Goal: Transaction & Acquisition: Book appointment/travel/reservation

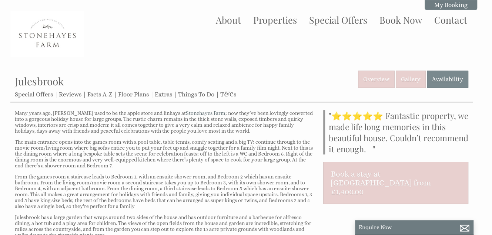
click at [448, 77] on link "Availability" at bounding box center [447, 79] width 41 height 17
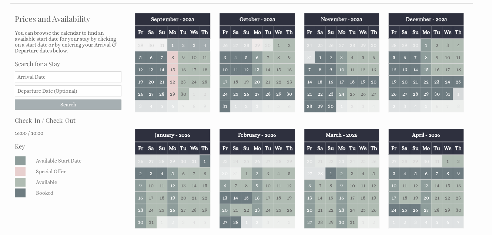
scroll to position [111, 0]
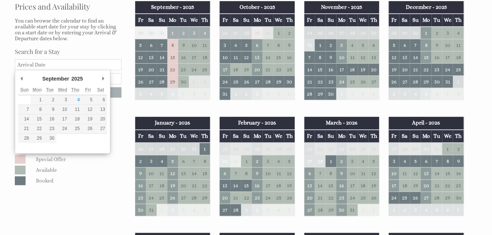
click at [45, 65] on input "Date" at bounding box center [68, 64] width 107 height 11
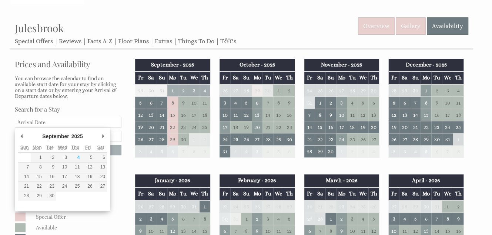
scroll to position [0, 0]
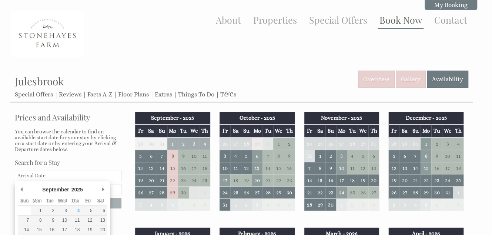
click at [404, 17] on link "Book Now" at bounding box center [400, 20] width 43 height 12
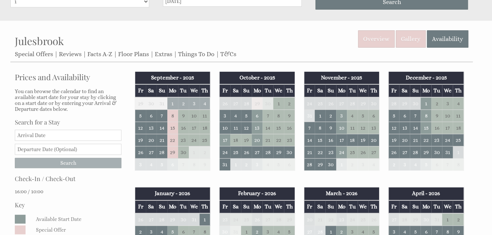
scroll to position [105, 0]
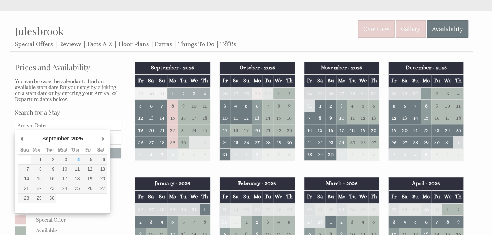
click at [27, 124] on input "Date" at bounding box center [68, 125] width 107 height 11
type input "[DATE]"
click at [113, 174] on div "Prices and Availability You can browse the calendar to find an available start …" at bounding box center [67, 154] width 115 height 188
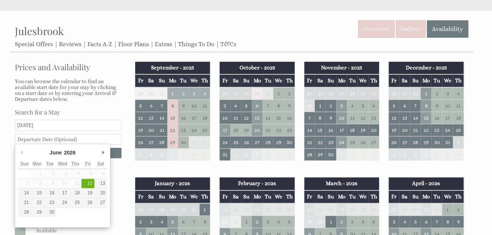
click at [84, 138] on input "text" at bounding box center [68, 139] width 107 height 11
drag, startPoint x: 51, startPoint y: 140, endPoint x: 24, endPoint y: 138, distance: 27.1
click at [27, 138] on input "[DATE]" at bounding box center [68, 139] width 107 height 11
click at [21, 138] on input "[DATE]" at bounding box center [68, 139] width 107 height 11
type input "[DATE]"
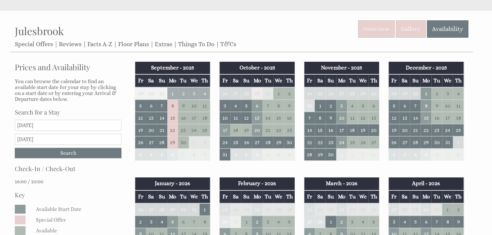
click at [114, 179] on p "16:00 / 10:00" at bounding box center [68, 182] width 107 height 6
click at [82, 150] on input "Search" at bounding box center [68, 153] width 107 height 10
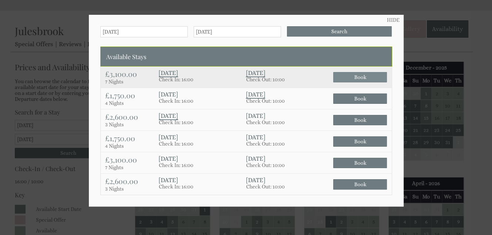
click at [355, 74] on span "Book" at bounding box center [360, 77] width 54 height 10
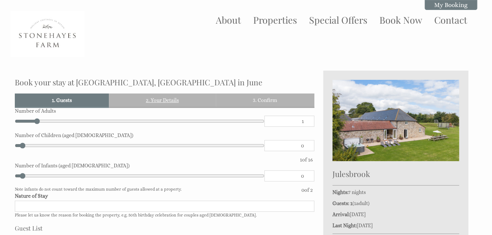
click at [172, 99] on link "2. Your Details" at bounding box center [162, 100] width 107 height 13
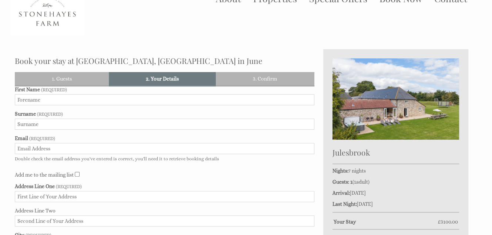
scroll to position [74, 0]
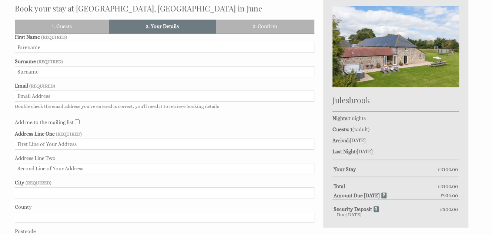
drag, startPoint x: 350, startPoint y: 130, endPoint x: 384, endPoint y: 128, distance: 34.1
click at [386, 126] on div "Julesbrook Nights: 7 nights Guests: 1 ( 1 adult s 0 child ren 0 infant s ) Arri…" at bounding box center [395, 112] width 145 height 231
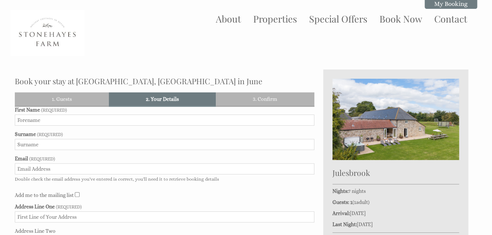
scroll to position [0, 0]
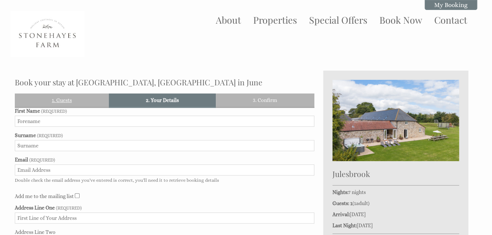
click at [78, 101] on link "1. Guests" at bounding box center [62, 100] width 94 height 13
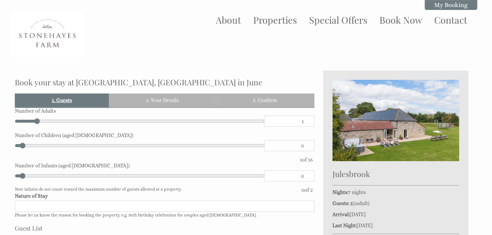
scroll to position [70, 0]
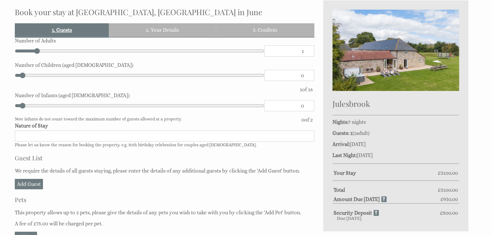
click at [59, 30] on link "1. Guests" at bounding box center [62, 29] width 94 height 13
type input "2"
type input "3"
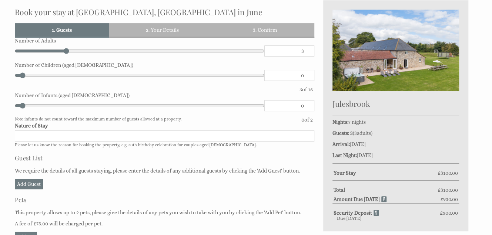
type input "4"
type input "5"
type input "6"
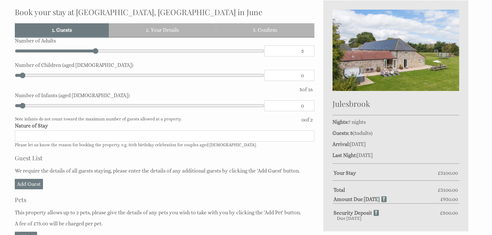
type input "6"
type input "7"
type input "9"
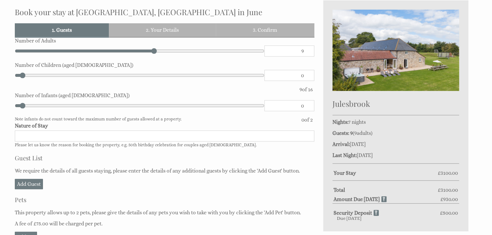
type input "10"
type input "11"
type input "12"
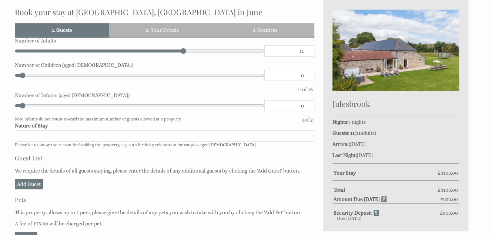
type input "12"
type input "11"
type input "10"
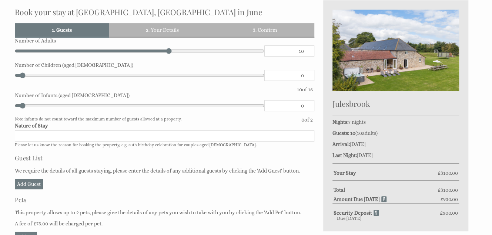
drag, startPoint x: 38, startPoint y: 51, endPoint x: 172, endPoint y: 65, distance: 134.7
type input "10"
click at [172, 57] on input "range" at bounding box center [139, 51] width 249 height 11
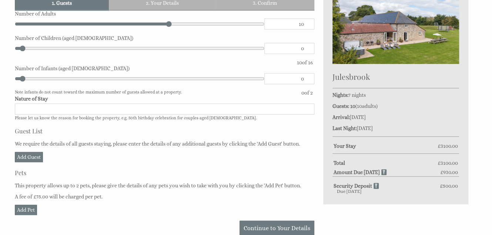
scroll to position [107, 0]
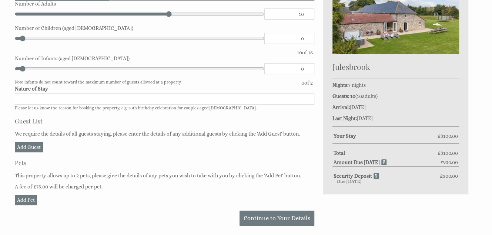
click at [74, 97] on input "Nature of Stay" at bounding box center [164, 99] width 299 height 11
type input "family holiday"
click at [31, 147] on link "Add Guest" at bounding box center [29, 147] width 28 height 10
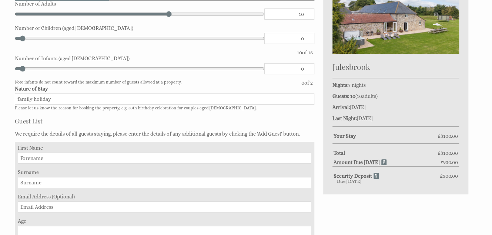
click at [64, 158] on input "First Name" at bounding box center [164, 158] width 293 height 11
type input "[PERSON_NAME]"
type input "Weeks"
type input "[EMAIL_ADDRESS][DOMAIN_NAME]"
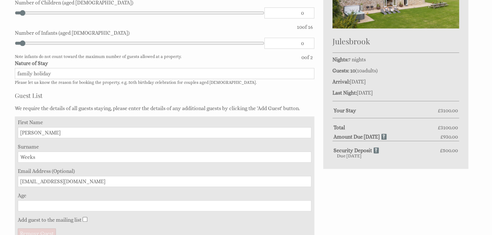
scroll to position [181, 0]
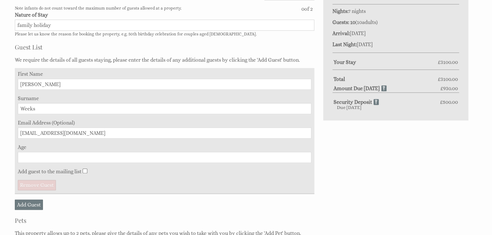
drag, startPoint x: 44, startPoint y: 158, endPoint x: 48, endPoint y: 158, distance: 4.1
click at [48, 158] on input "Age" at bounding box center [164, 157] width 293 height 11
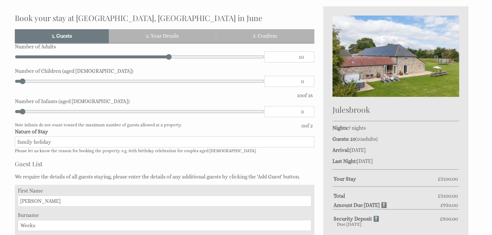
scroll to position [107, 0]
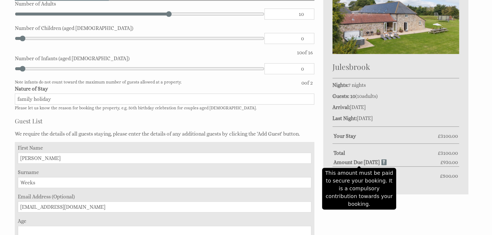
click at [382, 163] on strong "Amount Due [DATE]" at bounding box center [359, 163] width 53 height 6
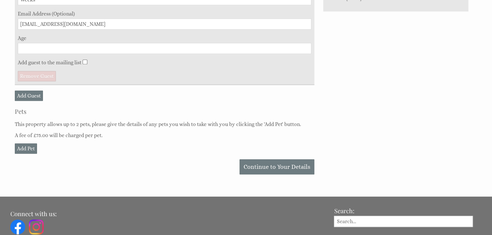
scroll to position [292, 0]
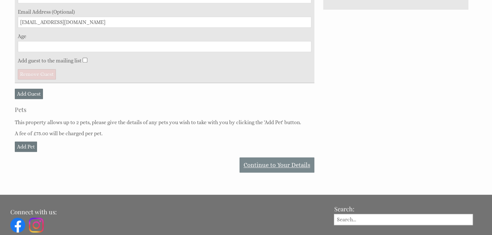
click at [285, 163] on link "Continue to Your Details" at bounding box center [276, 165] width 75 height 15
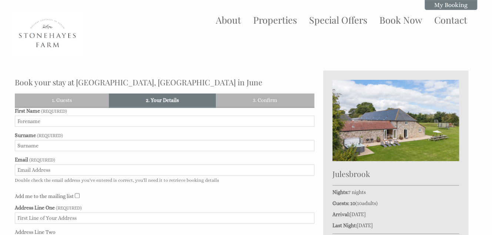
click at [60, 122] on input "First Name" at bounding box center [164, 121] width 299 height 11
type input "[PERSON_NAME]"
type input "weeks"
type input "[EMAIL_ADDRESS][DOMAIN_NAME]"
type input "[STREET_ADDRESS]"
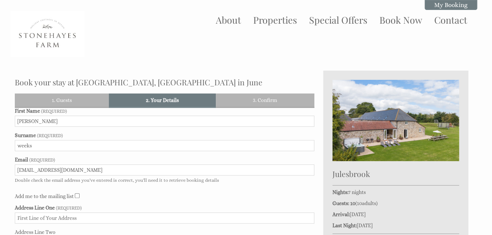
type input "Street"
type input "[GEOGRAPHIC_DATA]"
type input "BA16 0DW"
type input "07749653951"
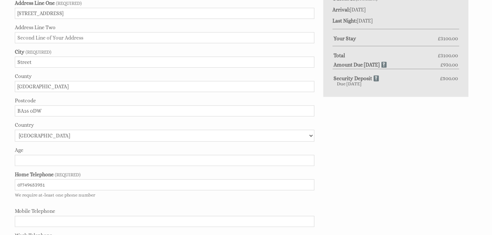
scroll to position [222, 0]
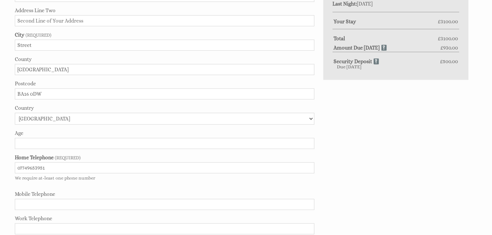
click at [65, 142] on input "Age" at bounding box center [164, 143] width 299 height 11
click at [309, 143] on input "0" at bounding box center [164, 143] width 299 height 11
click at [306, 143] on input "0" at bounding box center [164, 143] width 299 height 11
type input "81"
click at [373, 147] on div "Book your stay at [GEOGRAPHIC_DATA], [GEOGRAPHIC_DATA] in June Please Wait... I…" at bounding box center [241, 54] width 462 height 410
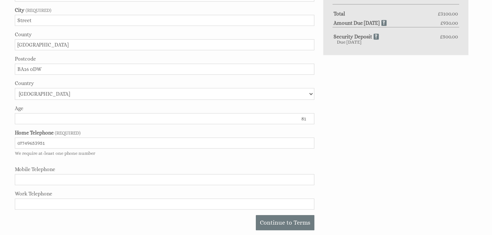
scroll to position [259, 0]
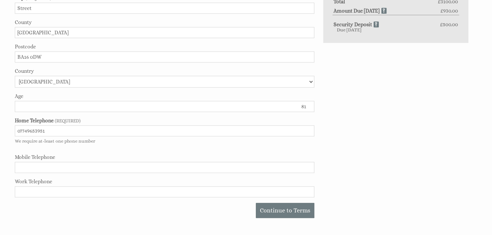
drag, startPoint x: 47, startPoint y: 130, endPoint x: 8, endPoint y: 130, distance: 39.2
click at [8, 130] on div "Book your stay at [GEOGRAPHIC_DATA], [GEOGRAPHIC_DATA] in June Please Wait... I…" at bounding box center [245, 17] width 483 height 410
type input "01458446950"
click at [71, 167] on input "Mobile Telephone" at bounding box center [164, 167] width 299 height 11
type input "07749653951"
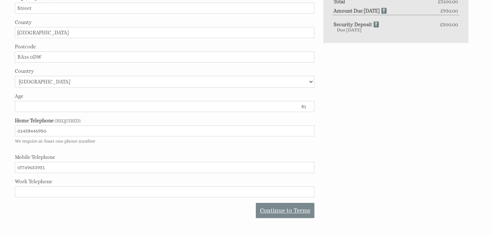
click at [299, 207] on link "Continue to Terms" at bounding box center [285, 210] width 58 height 15
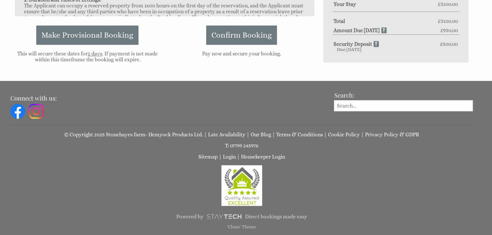
scroll to position [70, 0]
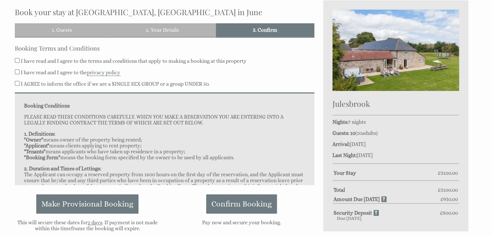
click at [19, 61] on input "I have read and I agree to the terms and conditions that apply to making a book…" at bounding box center [17, 60] width 5 height 5
checkbox input "true"
click at [17, 73] on input "I have read and I agree to the privacy policy" at bounding box center [17, 72] width 5 height 5
checkbox input "true"
click at [17, 84] on input "I AGREE to inform the office if we are a SINGLE SEX GROUP or a group UNDER 30." at bounding box center [17, 83] width 5 height 5
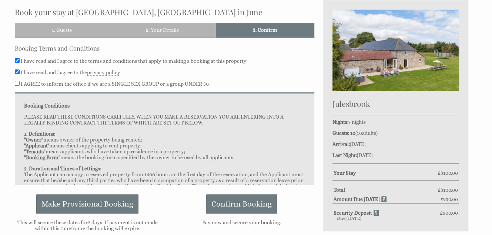
checkbox input "true"
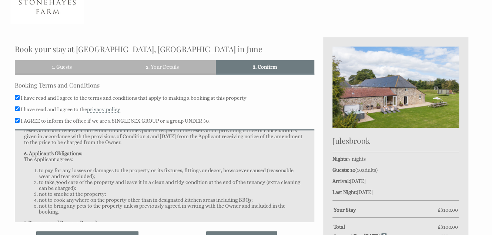
scroll to position [370, 0]
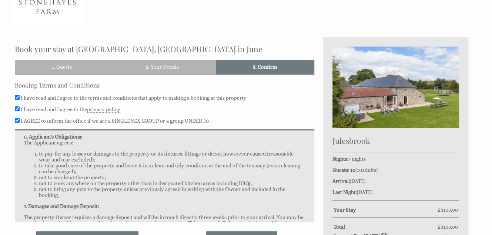
click at [311, 222] on div "Booking Terms and Conditions I have read and I agree to the terms and condition…" at bounding box center [164, 175] width 299 height 188
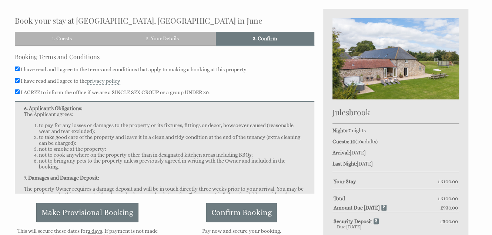
scroll to position [107, 0]
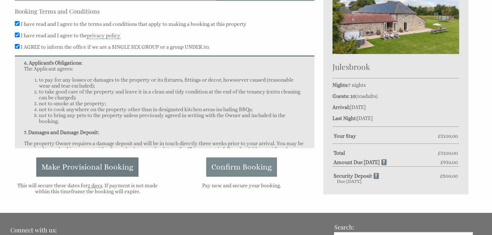
click at [238, 165] on span "Confirm Booking" at bounding box center [241, 167] width 60 height 9
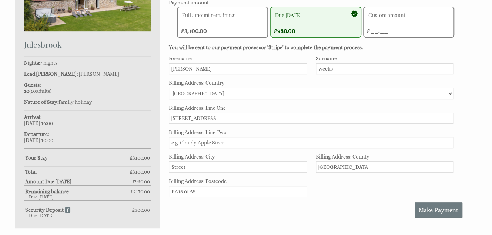
scroll to position [185, 0]
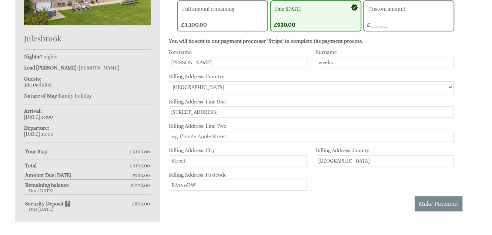
click at [448, 201] on span "Make Payment" at bounding box center [439, 204] width 40 height 7
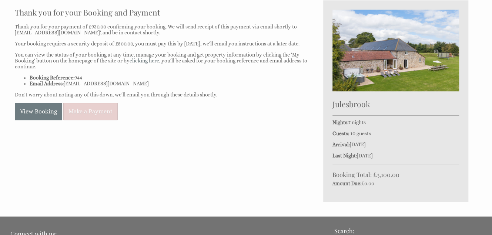
scroll to position [259, 0]
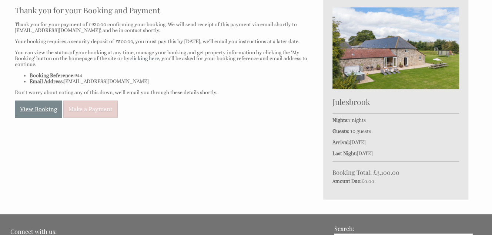
click at [30, 115] on link "View Booking" at bounding box center [38, 109] width 47 height 17
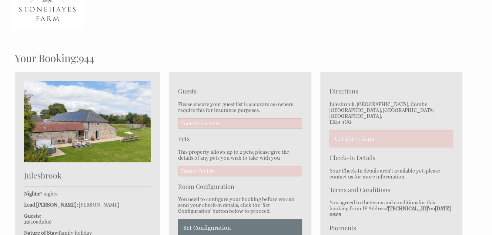
scroll to position [37, 0]
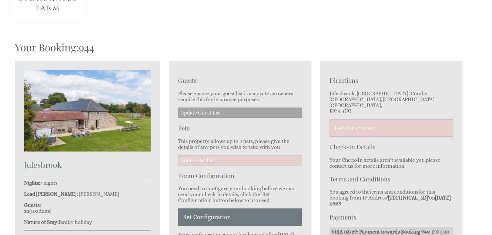
click at [217, 112] on link "Update Guest List" at bounding box center [240, 113] width 124 height 10
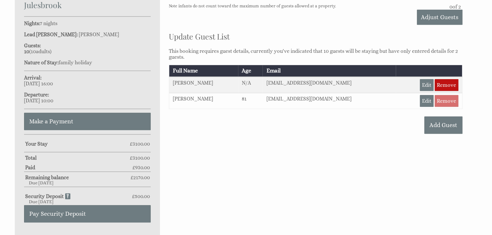
scroll to position [181, 0]
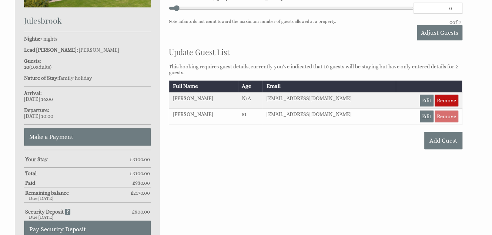
click at [251, 94] on td "N/A" at bounding box center [250, 101] width 24 height 16
click at [430, 98] on link "Edit" at bounding box center [427, 101] width 14 height 12
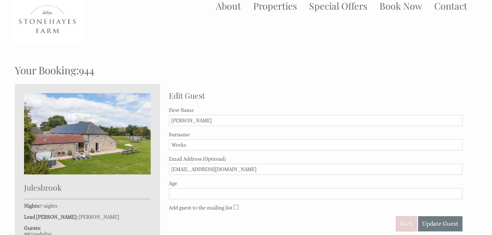
scroll to position [37, 0]
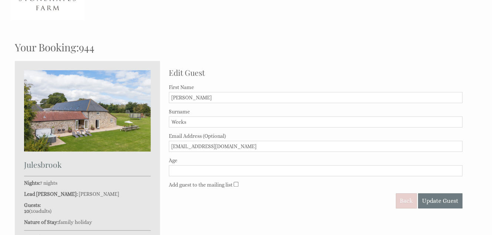
click at [290, 172] on input "Age" at bounding box center [315, 170] width 293 height 11
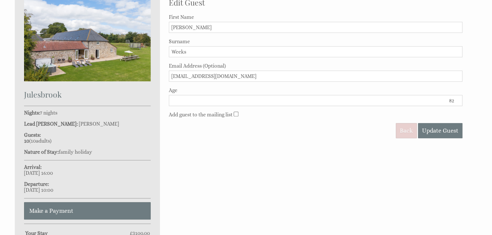
scroll to position [111, 0]
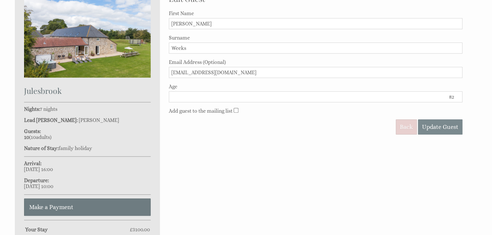
type input "82"
click at [444, 125] on span "Update Guest" at bounding box center [440, 127] width 36 height 7
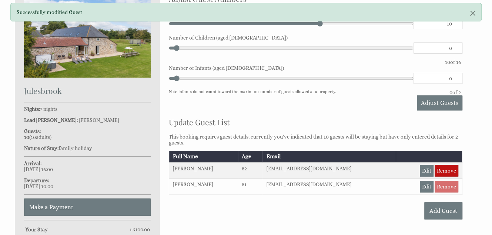
scroll to position [148, 0]
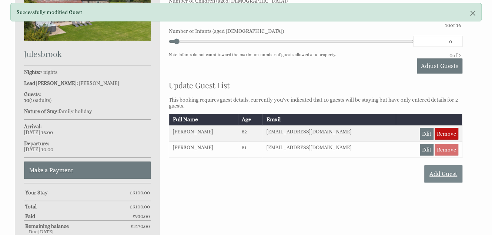
click at [446, 174] on link "Add Guest" at bounding box center [443, 173] width 38 height 17
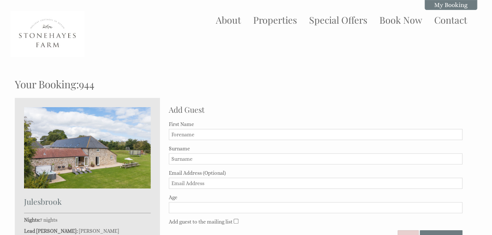
click at [261, 133] on input "First Name" at bounding box center [315, 134] width 293 height 11
type input "keith"
click at [360, 168] on form "First Name keith Surname Email Address (Optional) Age Add guest to the mailing …" at bounding box center [315, 183] width 293 height 124
click at [239, 160] on input "Surname" at bounding box center [315, 159] width 293 height 11
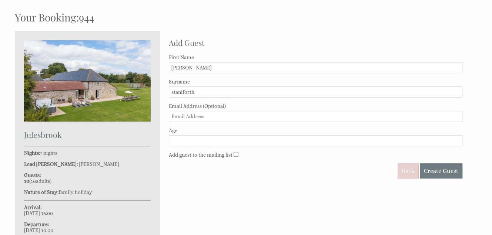
scroll to position [74, 0]
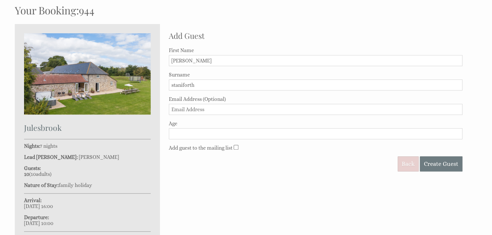
type input "staniforth"
click at [179, 132] on input "Age" at bounding box center [315, 133] width 293 height 11
click at [457, 131] on input "1" at bounding box center [315, 133] width 293 height 11
click at [457, 132] on input "31" at bounding box center [315, 133] width 293 height 11
click at [457, 132] on input "43" at bounding box center [315, 133] width 293 height 11
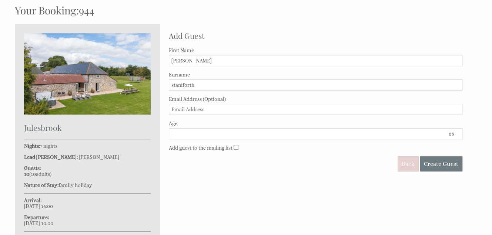
click at [457, 132] on input "55" at bounding box center [315, 133] width 293 height 11
click at [456, 135] on input "54" at bounding box center [315, 133] width 293 height 11
click at [457, 135] on input "53" at bounding box center [315, 133] width 293 height 11
type input "52"
click at [457, 135] on input "52" at bounding box center [315, 133] width 293 height 11
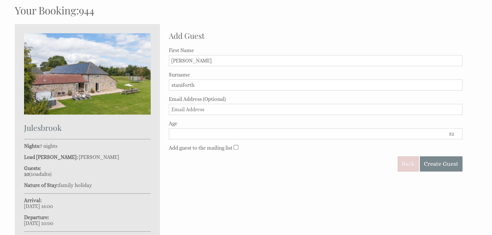
click at [442, 163] on span "Create Guest" at bounding box center [441, 164] width 34 height 7
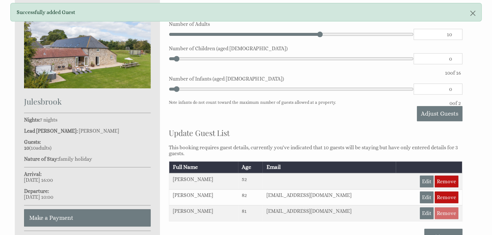
scroll to position [148, 0]
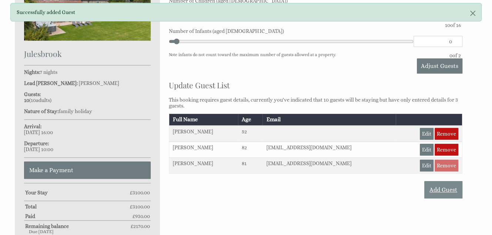
click at [451, 188] on link "Add Guest" at bounding box center [443, 189] width 38 height 17
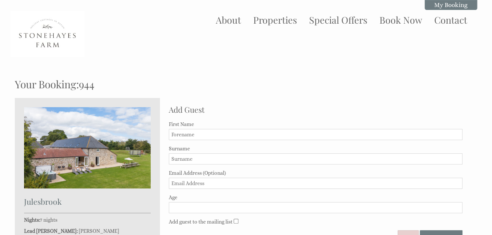
click at [195, 133] on input "First Name" at bounding box center [315, 134] width 293 height 11
type input "sarah"
click at [183, 160] on input "Surname" at bounding box center [315, 159] width 293 height 11
type input "staniforth"
click at [298, 195] on label "Age" at bounding box center [315, 198] width 293 height 6
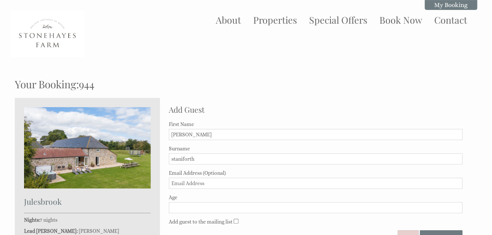
click at [298, 202] on input "Age" at bounding box center [315, 207] width 293 height 11
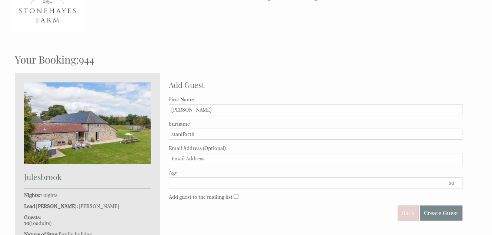
scroll to position [37, 0]
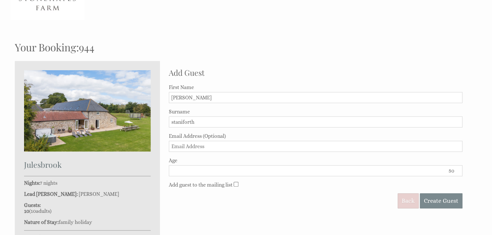
type input "50"
click at [437, 198] on span "Create Guest" at bounding box center [441, 201] width 34 height 7
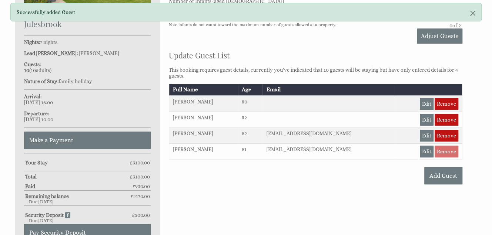
scroll to position [185, 0]
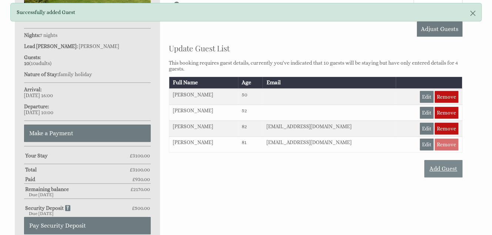
click at [445, 168] on link "Add Guest" at bounding box center [443, 168] width 38 height 17
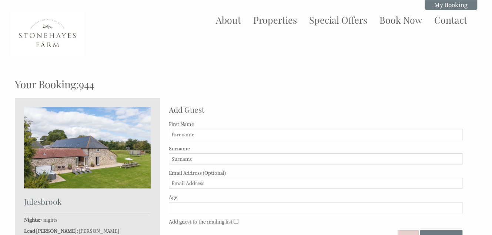
drag, startPoint x: 281, startPoint y: 134, endPoint x: 285, endPoint y: 136, distance: 5.3
click at [281, 134] on input "First Name" at bounding box center [315, 134] width 293 height 11
type input "freya"
click at [183, 156] on input "Surname" at bounding box center [315, 159] width 293 height 11
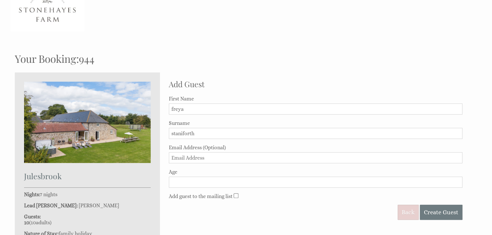
scroll to position [37, 0]
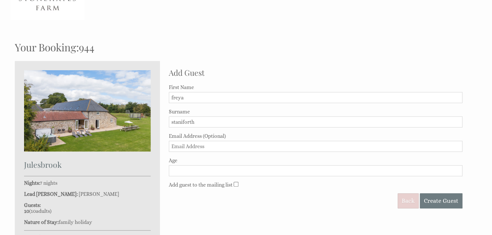
type input "staniforth"
click at [239, 169] on input "Age" at bounding box center [315, 170] width 293 height 11
type input "26"
click at [434, 201] on span "Create Guest" at bounding box center [441, 201] width 34 height 7
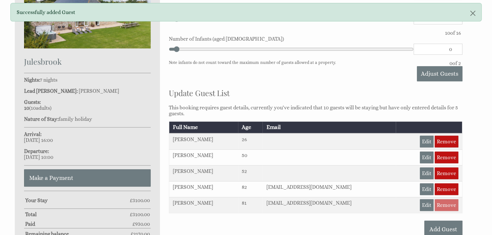
scroll to position [185, 0]
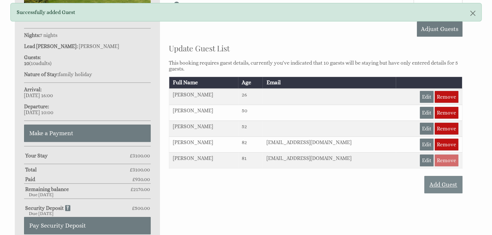
click at [446, 179] on link "Add Guest" at bounding box center [443, 184] width 38 height 17
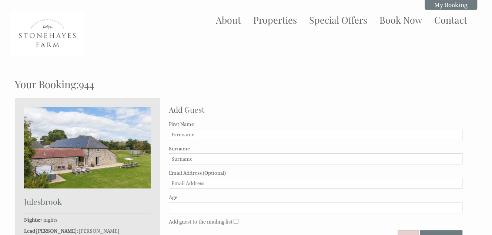
click at [210, 135] on input "First Name" at bounding box center [315, 134] width 293 height 11
type input "henry"
click at [191, 158] on input "Surname" at bounding box center [315, 159] width 293 height 11
type input "davies"
click at [215, 207] on input "Age" at bounding box center [315, 207] width 293 height 11
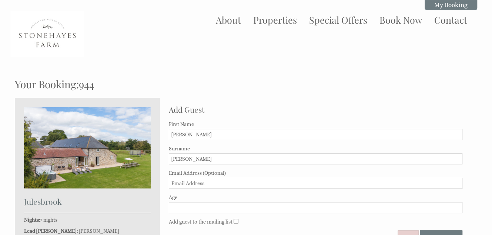
click at [192, 204] on input "Age" at bounding box center [315, 207] width 293 height 11
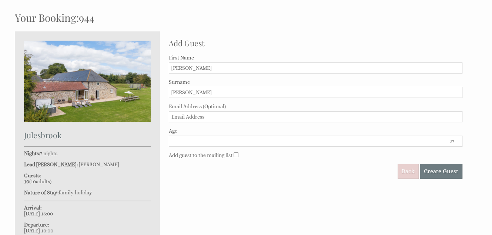
scroll to position [74, 0]
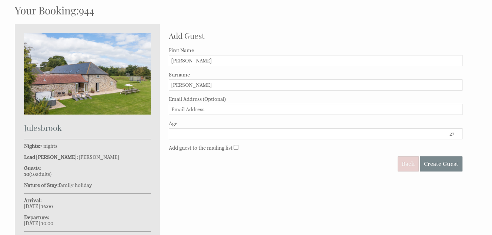
type input "27"
click at [446, 164] on span "Create Guest" at bounding box center [441, 164] width 34 height 7
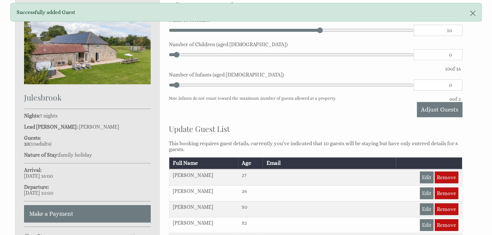
scroll to position [148, 0]
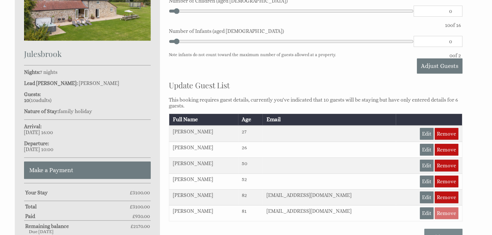
click at [448, 230] on link "Add Guest" at bounding box center [443, 237] width 38 height 17
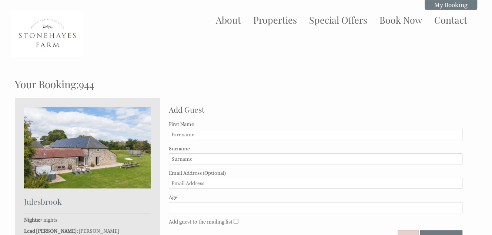
click at [278, 134] on input "First Name" at bounding box center [315, 134] width 293 height 11
type input "ellis"
click at [195, 158] on input "Surname" at bounding box center [315, 159] width 293 height 11
type input "STANIFORTH"
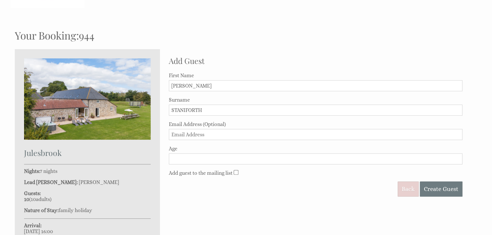
scroll to position [37, 0]
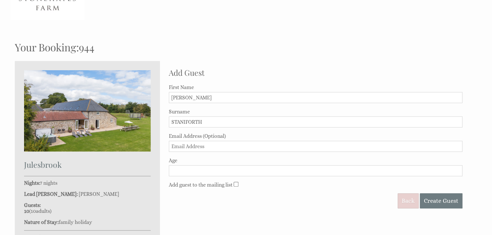
drag, startPoint x: 228, startPoint y: 170, endPoint x: 232, endPoint y: 171, distance: 4.1
click at [229, 171] on input "Age" at bounding box center [315, 170] width 293 height 11
type input "22"
click at [427, 199] on span "Create Guest" at bounding box center [441, 201] width 34 height 7
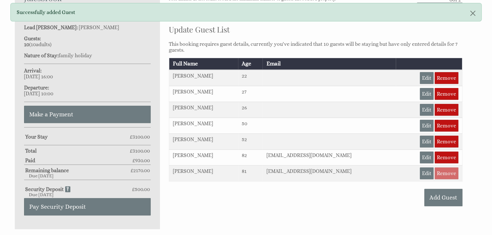
scroll to position [222, 0]
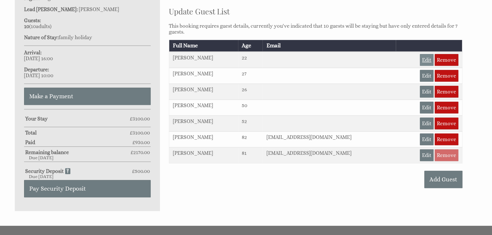
click at [428, 57] on link "Edit" at bounding box center [427, 60] width 14 height 12
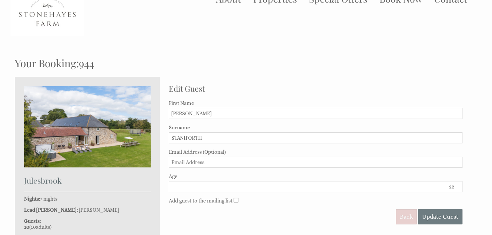
scroll to position [37, 0]
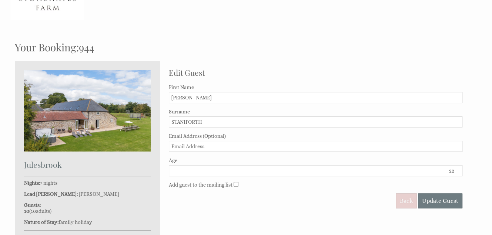
drag, startPoint x: 170, startPoint y: 121, endPoint x: 254, endPoint y: 131, distance: 84.6
click at [254, 131] on form "First Name ellis Surname STANIFORTH Email Address (Optional) Age 22 Add guest t…" at bounding box center [315, 146] width 293 height 124
type input "staniforth"
click at [289, 209] on div "Edit Guest First Name ellis Surname staniforth Email Address (Optional) Age 22 …" at bounding box center [315, 136] width 302 height 151
click at [440, 201] on span "Update Guest" at bounding box center [440, 201] width 36 height 7
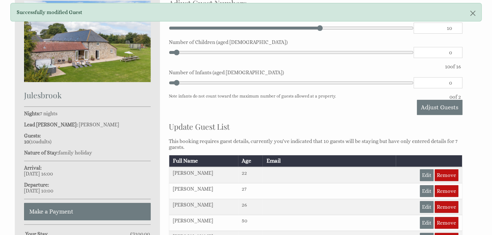
scroll to position [185, 0]
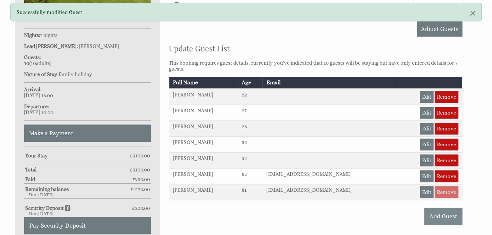
click at [446, 210] on link "Add Guest" at bounding box center [443, 216] width 38 height 17
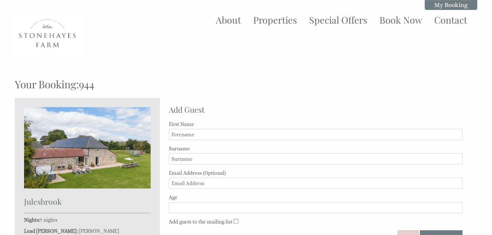
click at [290, 134] on input "First Name" at bounding box center [315, 134] width 293 height 11
type input "noah"
click at [288, 162] on input "Surname" at bounding box center [315, 159] width 293 height 11
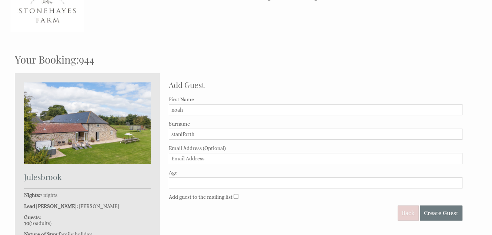
scroll to position [37, 0]
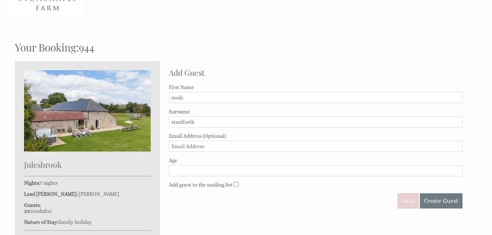
type input "staniforth"
drag, startPoint x: 209, startPoint y: 171, endPoint x: 222, endPoint y: 171, distance: 12.6
click at [209, 171] on input "Age" at bounding box center [315, 170] width 293 height 11
type input "22"
click at [429, 200] on span "Create Guest" at bounding box center [441, 201] width 34 height 7
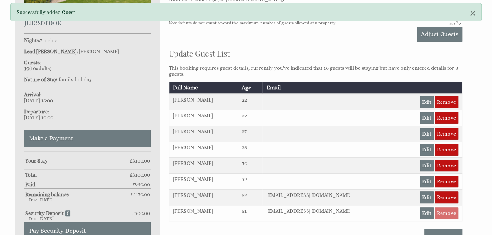
scroll to position [222, 0]
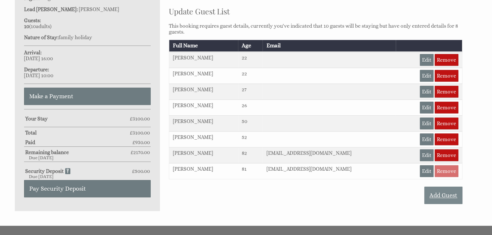
click at [447, 189] on link "Add Guest" at bounding box center [443, 195] width 38 height 17
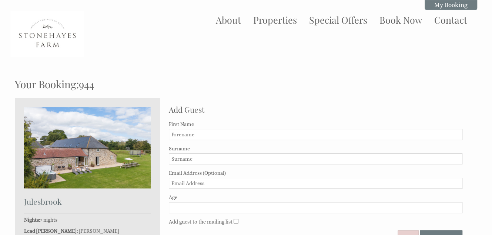
click at [350, 135] on input "First Name" at bounding box center [315, 134] width 293 height 11
type input "sharon"
drag, startPoint x: 277, startPoint y: 161, endPoint x: 297, endPoint y: 163, distance: 20.5
click at [278, 161] on input "Surname" at bounding box center [315, 159] width 293 height 11
type input "morgan"
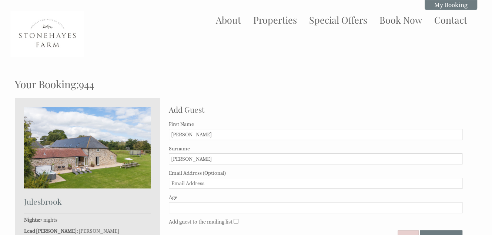
click at [202, 206] on input "Age" at bounding box center [315, 207] width 293 height 11
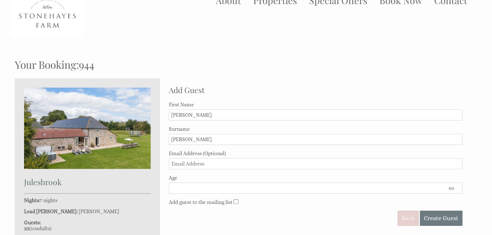
scroll to position [37, 0]
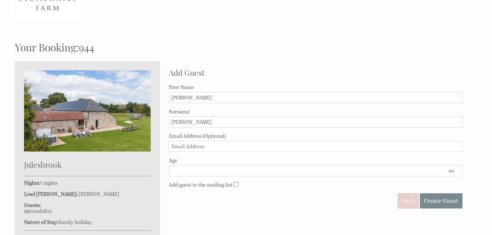
type input "60"
click at [444, 201] on span "Create Guest" at bounding box center [441, 201] width 34 height 7
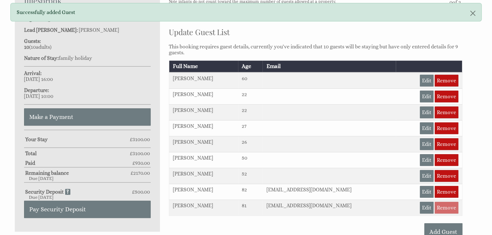
scroll to position [222, 0]
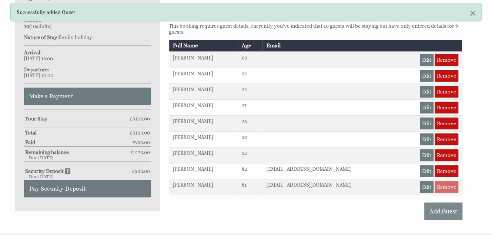
click at [445, 205] on link "Add Guest" at bounding box center [443, 211] width 38 height 17
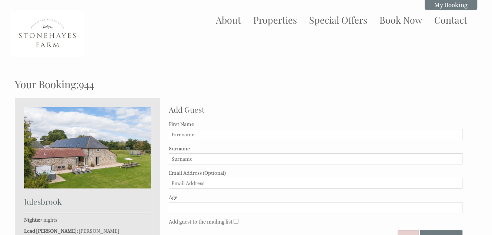
click at [284, 135] on input "First Name" at bounding box center [315, 134] width 293 height 11
type input "conor"
click at [197, 156] on input "Surname" at bounding box center [315, 159] width 293 height 11
type input "morgan"
click at [186, 206] on input "Age" at bounding box center [315, 207] width 293 height 11
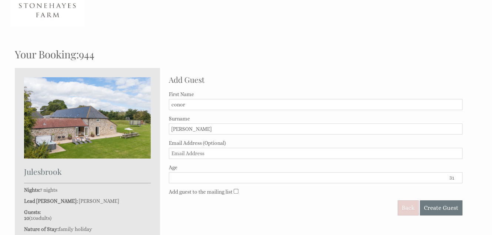
scroll to position [74, 0]
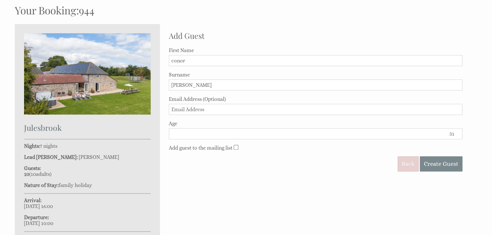
type input "31"
click at [439, 161] on span "Create Guest" at bounding box center [441, 164] width 34 height 7
